Goal: Transaction & Acquisition: Purchase product/service

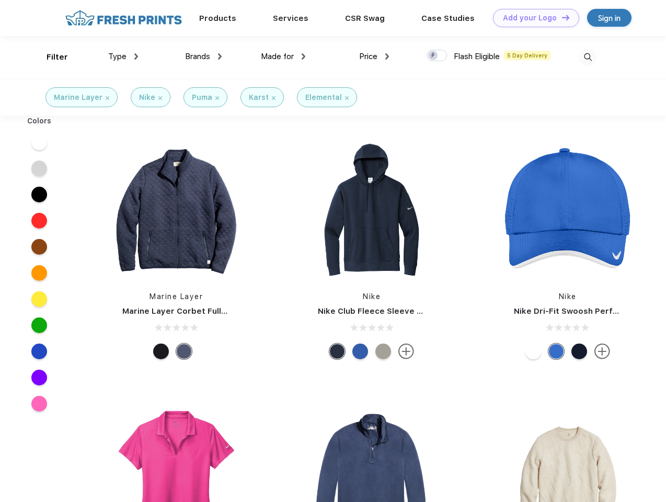
scroll to position [1, 0]
click at [532, 18] on link "Add your Logo Design Tool" at bounding box center [536, 18] width 86 height 18
click at [0, 0] on div "Design Tool" at bounding box center [0, 0] width 0 height 0
click at [561, 17] on link "Add your Logo Design Tool" at bounding box center [536, 18] width 86 height 18
click at [50, 57] on div "Filter" at bounding box center [57, 57] width 21 height 12
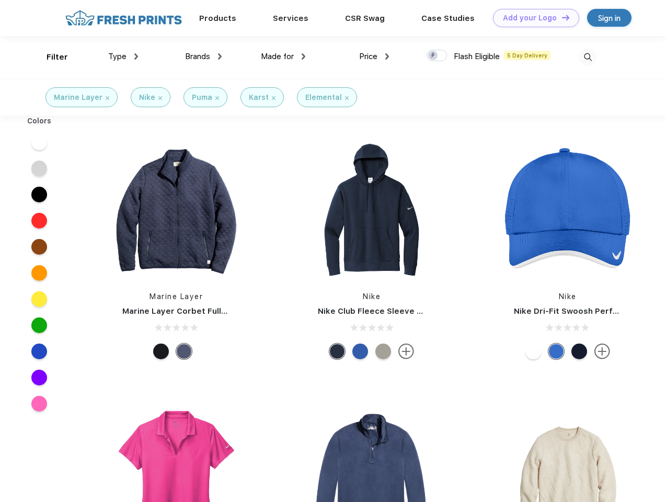
click at [123, 56] on span "Type" at bounding box center [117, 56] width 18 height 9
click at [203, 56] on span "Brands" at bounding box center [197, 56] width 25 height 9
click at [283, 56] on span "Made for" at bounding box center [277, 56] width 33 height 9
click at [374, 56] on span "Price" at bounding box center [368, 56] width 18 height 9
click at [437, 56] on div at bounding box center [437, 56] width 20 height 12
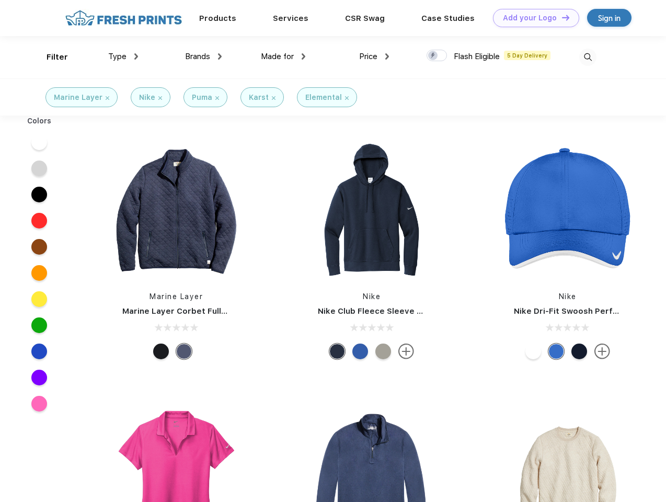
click at [434, 56] on input "checkbox" at bounding box center [430, 52] width 7 height 7
click at [588, 57] on img at bounding box center [587, 57] width 17 height 17
